Goal: Task Accomplishment & Management: Manage account settings

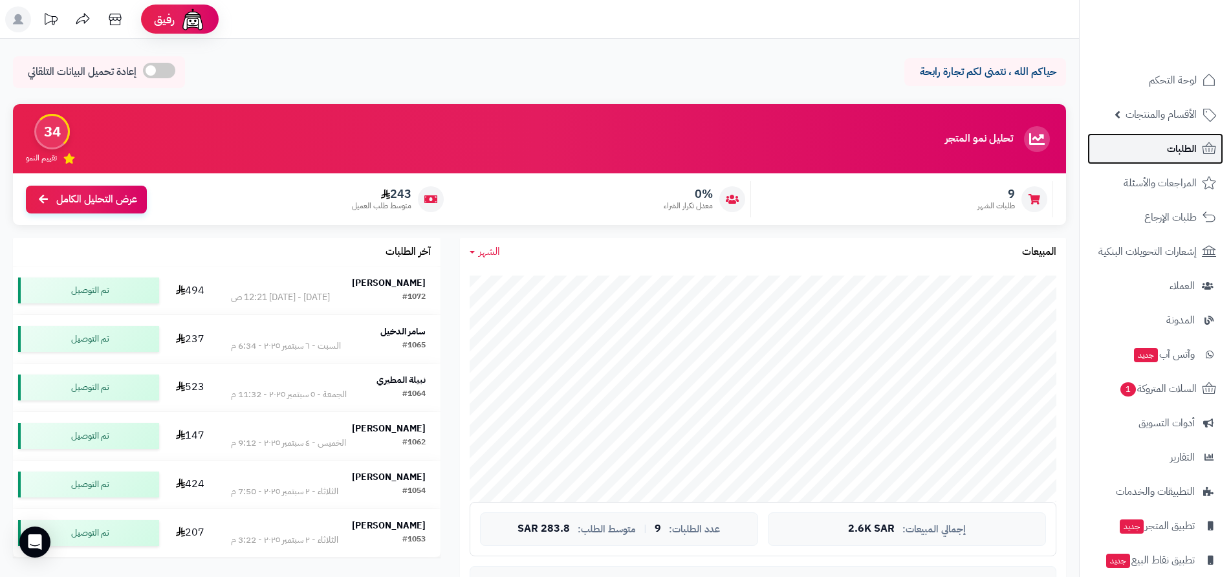
click at [1172, 151] on span "الطلبات" at bounding box center [1182, 149] width 30 height 18
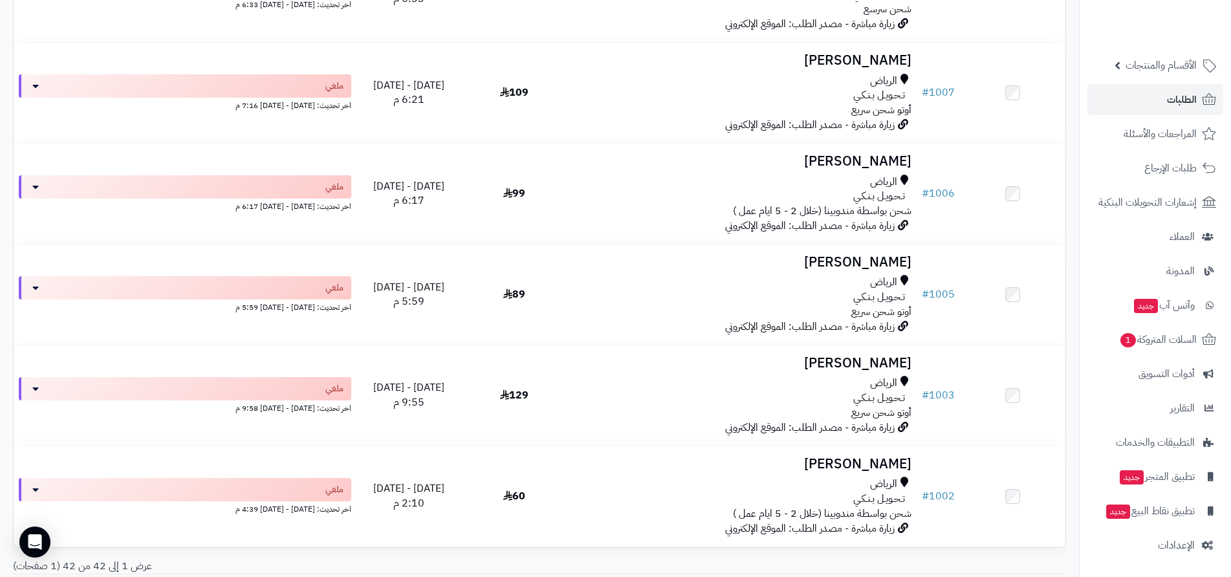
scroll to position [3961, 0]
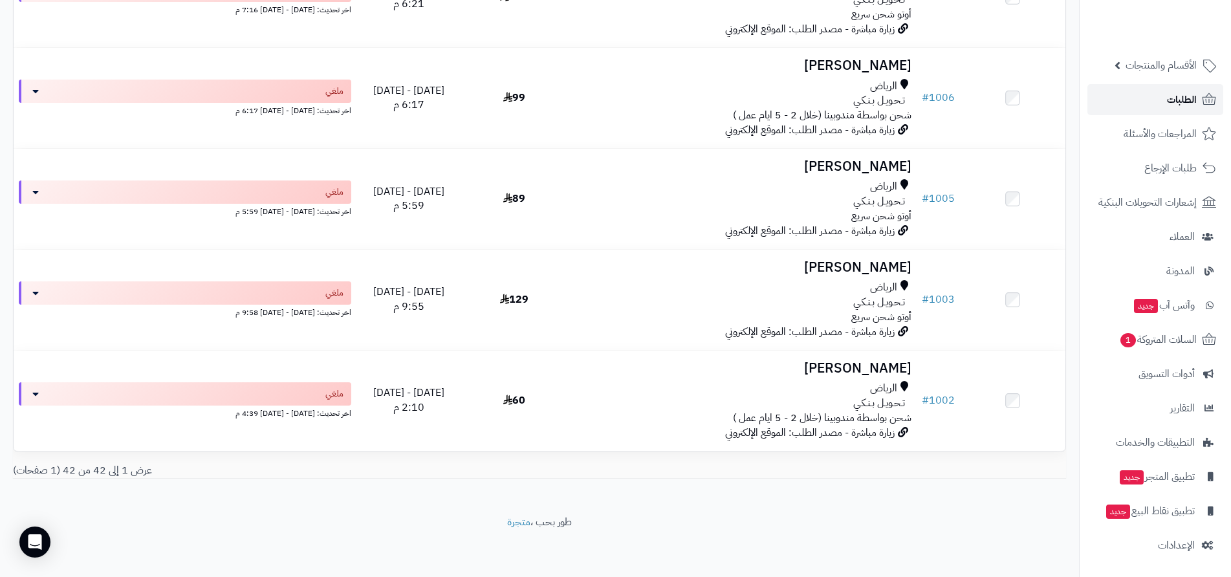
click at [1185, 99] on span "الطلبات" at bounding box center [1182, 100] width 30 height 18
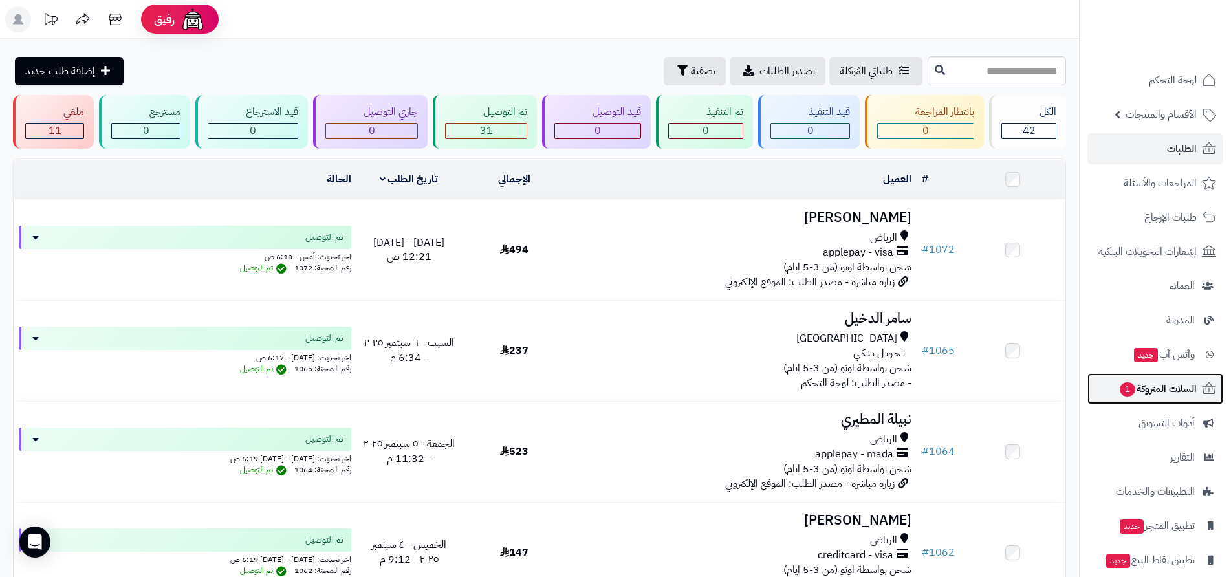
click at [1152, 390] on span "السلات المتروكة 1" at bounding box center [1157, 389] width 78 height 18
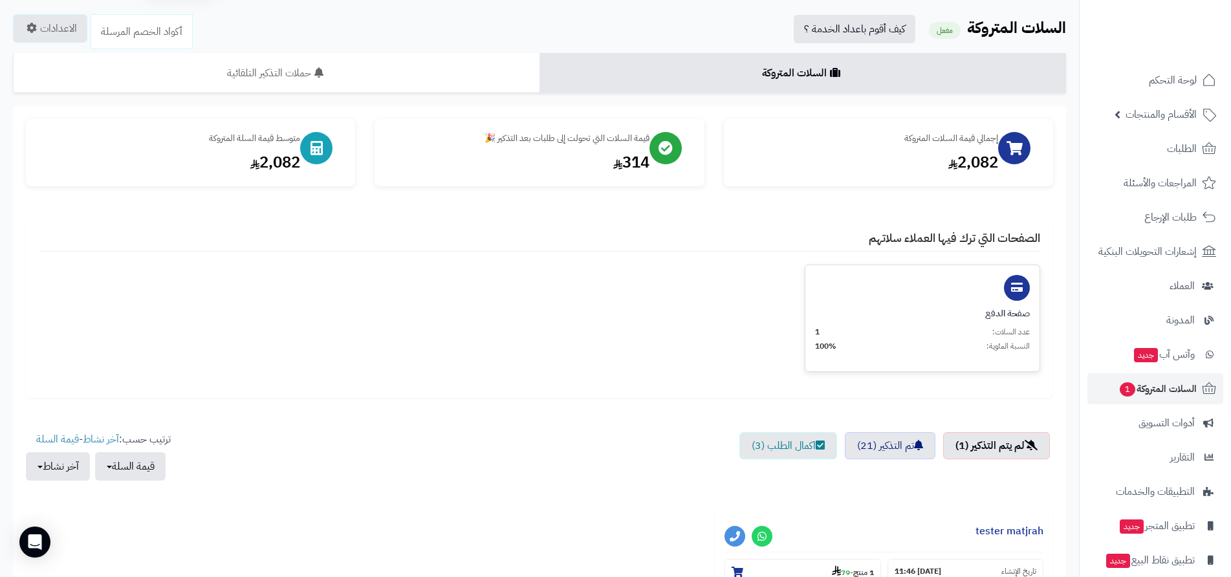
scroll to position [65, 0]
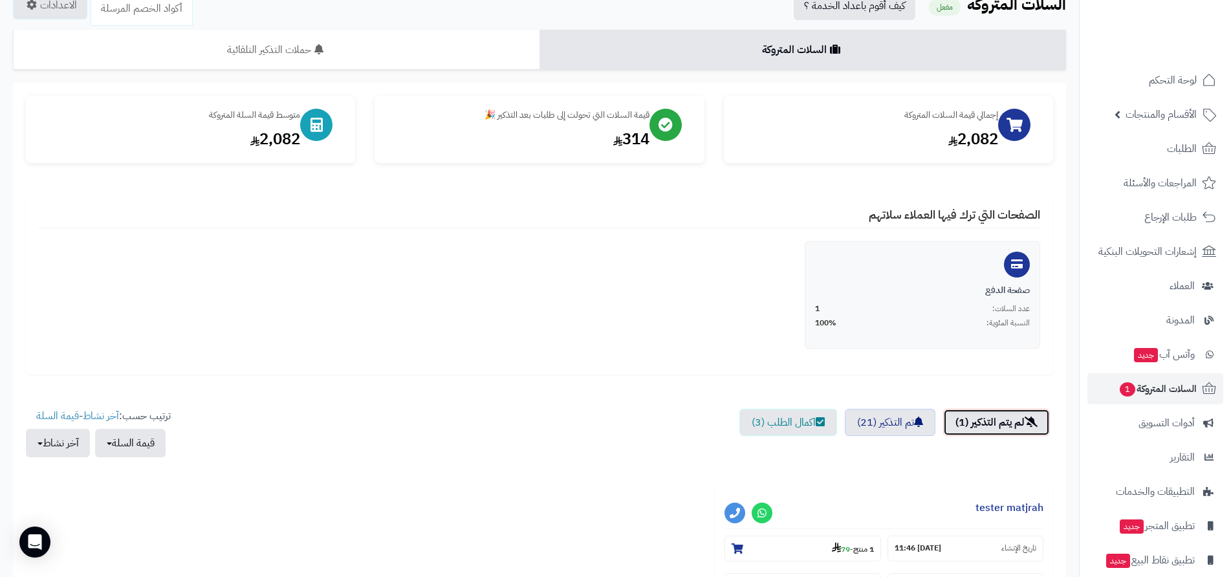
click at [982, 422] on link "لم يتم التذكير (1)" at bounding box center [996, 422] width 107 height 27
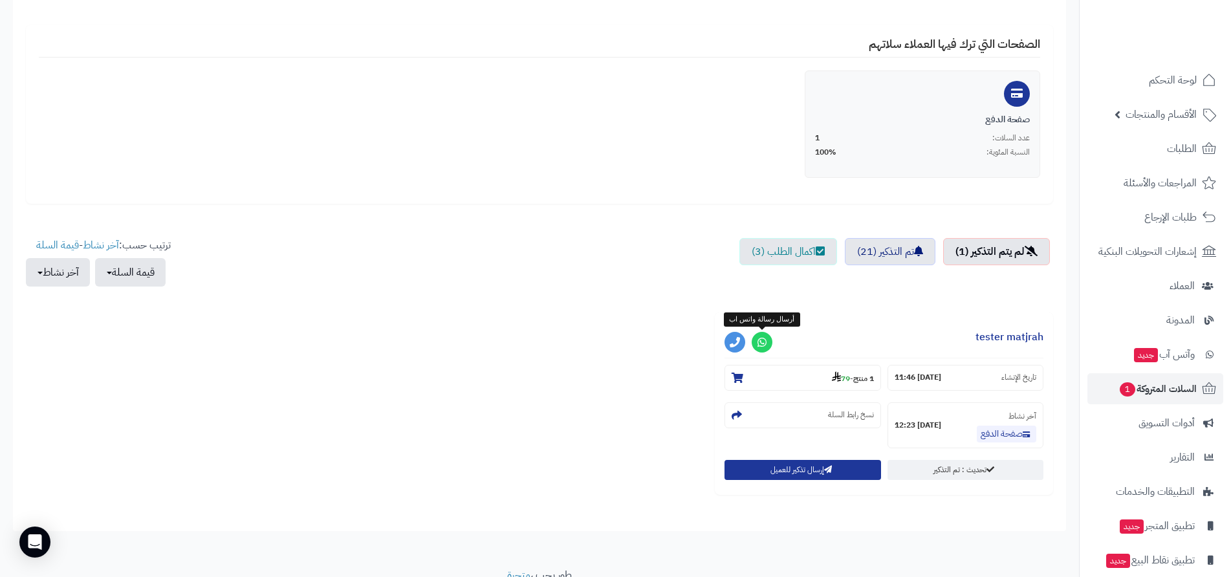
scroll to position [259, 0]
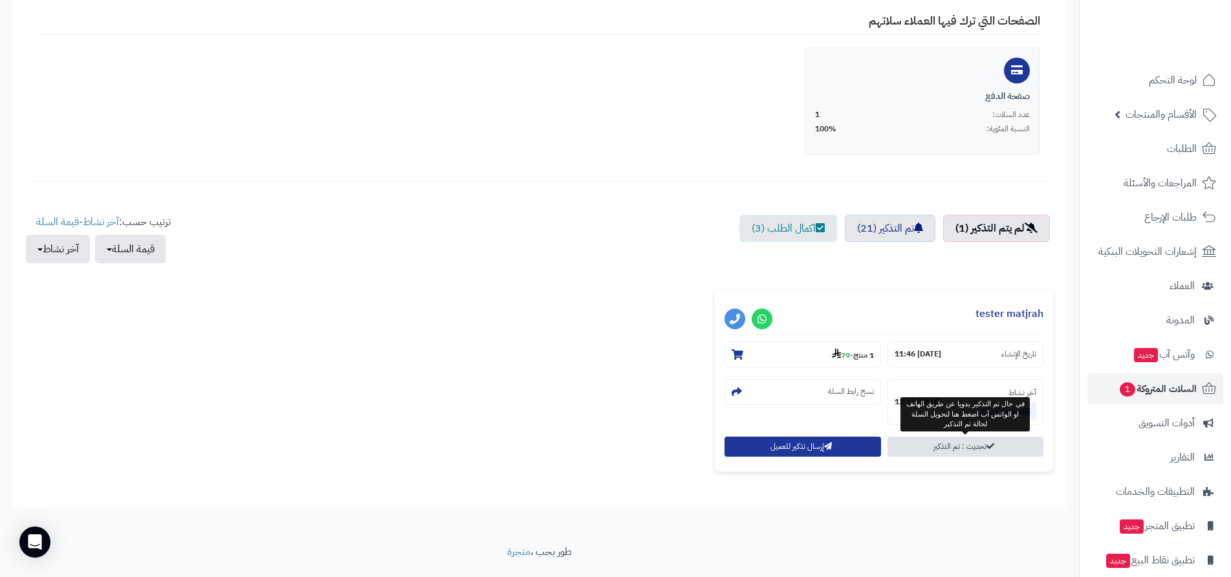
click at [972, 447] on link "تحديث : تم التذكير" at bounding box center [965, 446] width 156 height 20
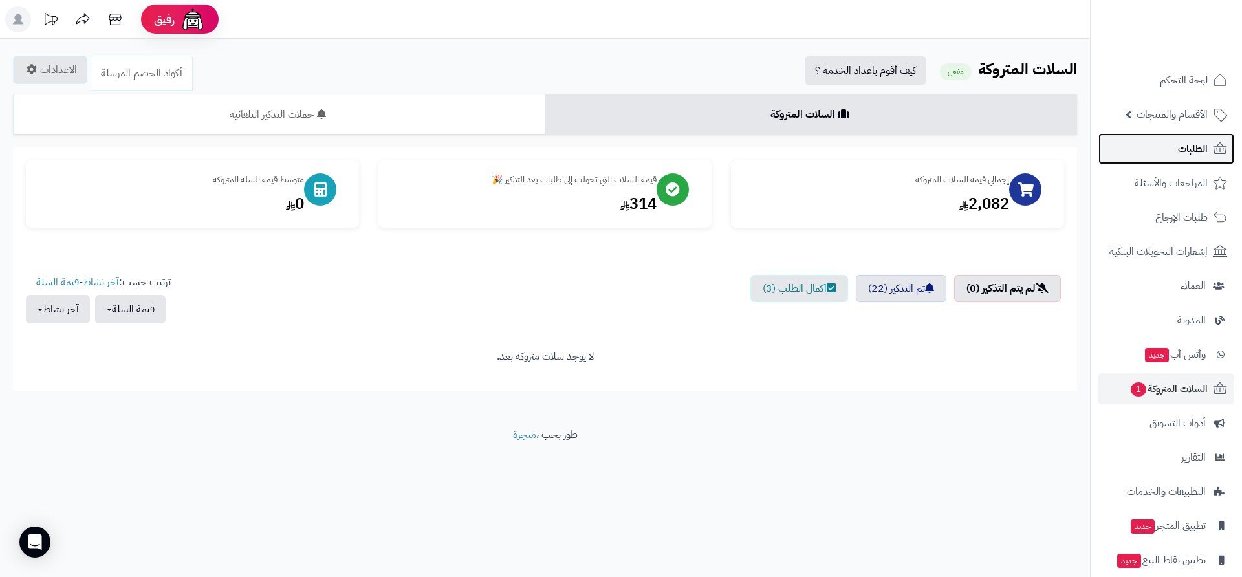
click at [1190, 147] on span "الطلبات" at bounding box center [1193, 149] width 30 height 18
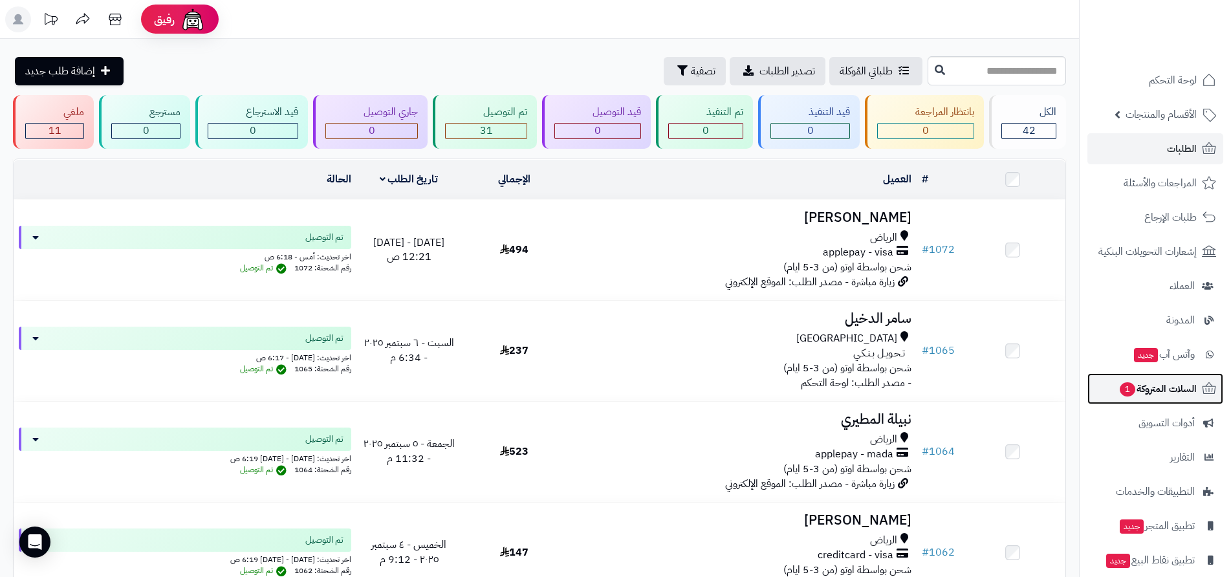
click at [1134, 386] on span "السلات المتروكة 1" at bounding box center [1157, 389] width 78 height 18
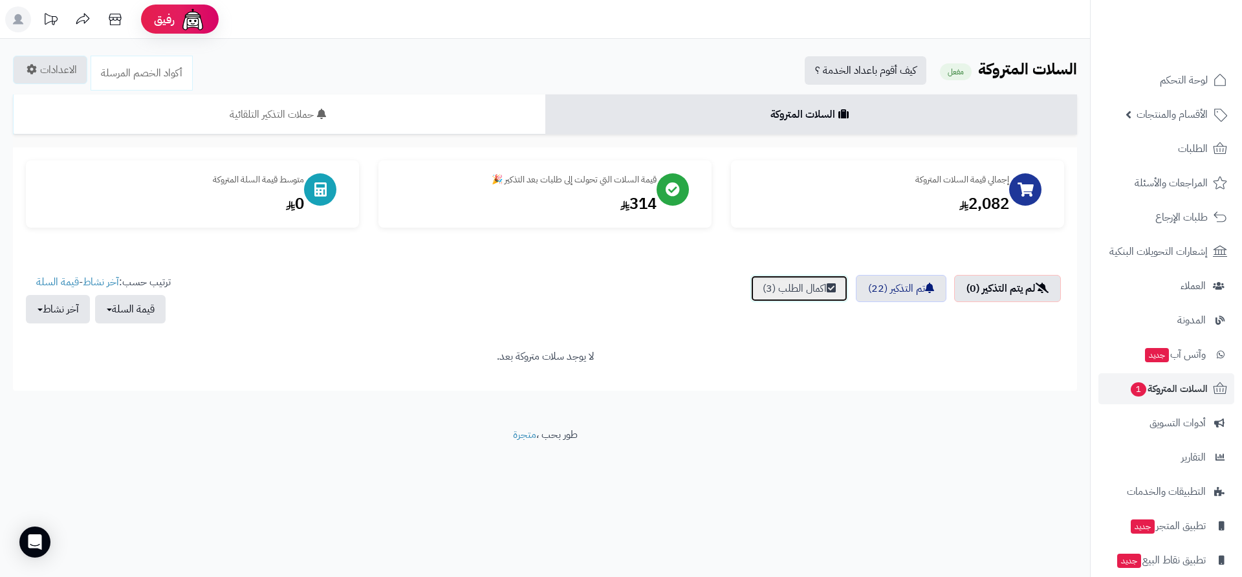
click at [788, 288] on link "اكمال الطلب (3)" at bounding box center [799, 288] width 98 height 27
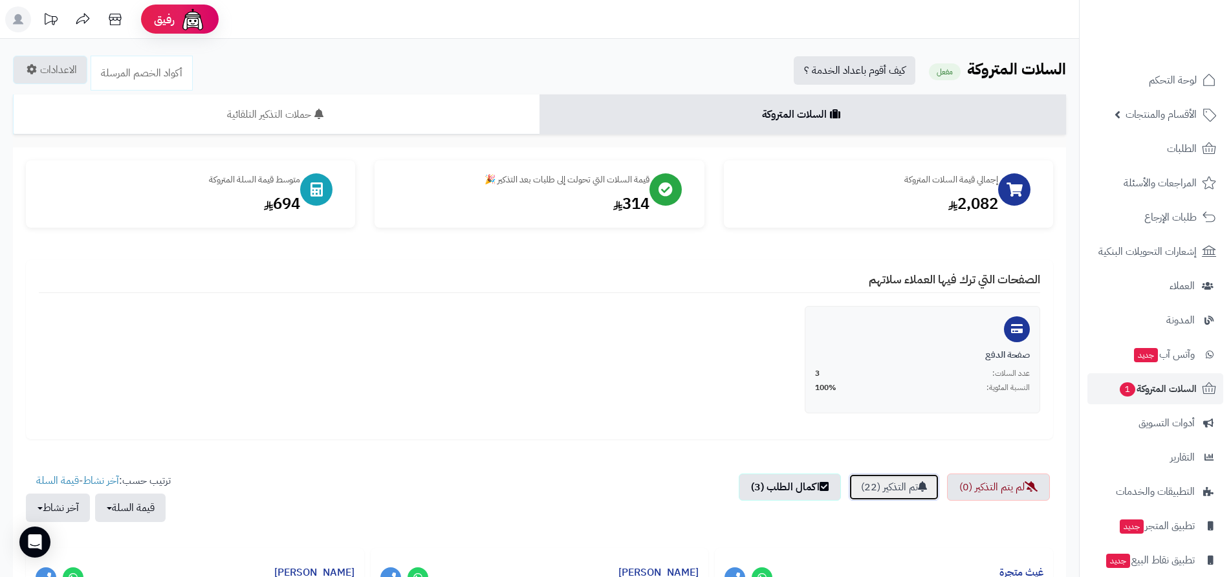
click at [894, 488] on link "تم التذكير (22)" at bounding box center [893, 486] width 91 height 27
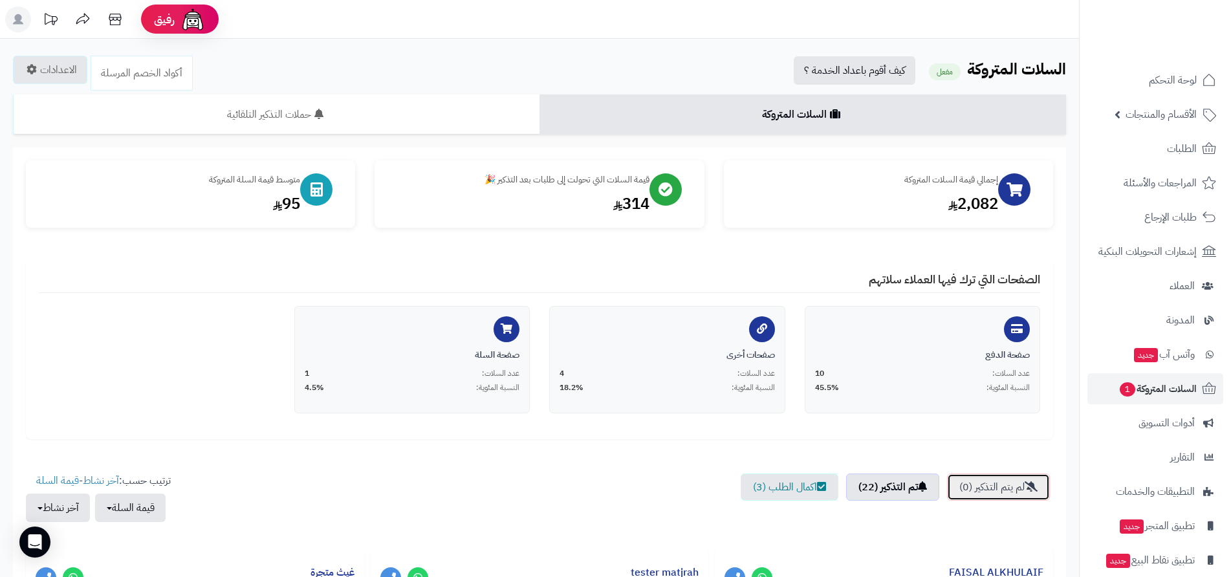
click at [991, 489] on link "لم يتم التذكير (0)" at bounding box center [998, 486] width 103 height 27
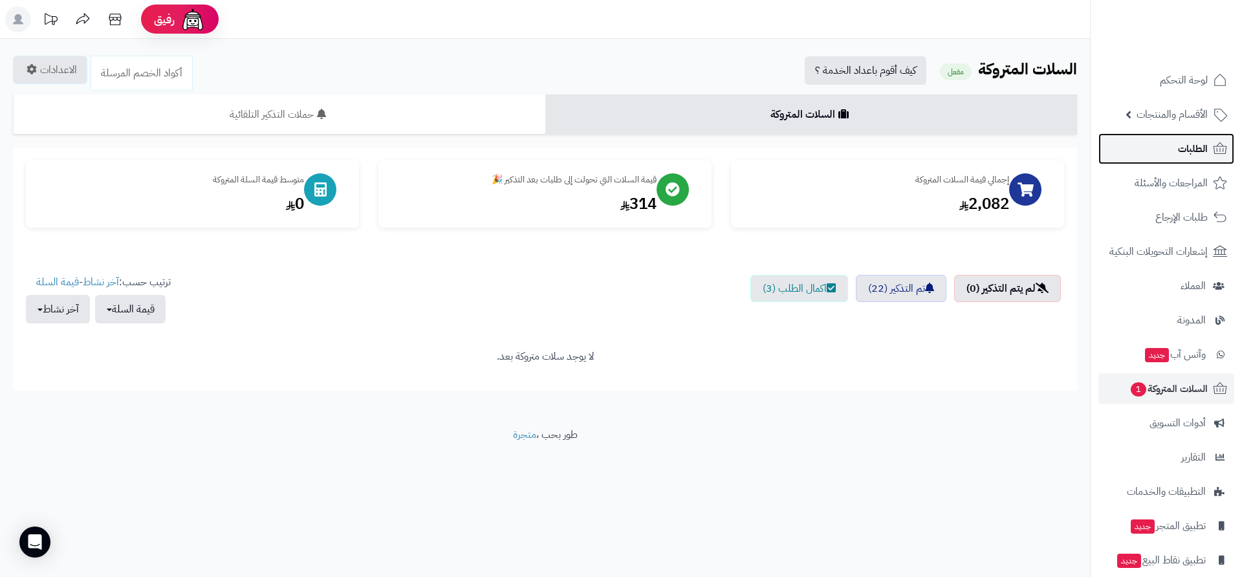
click at [1193, 147] on span "الطلبات" at bounding box center [1193, 149] width 30 height 18
